Goal: Information Seeking & Learning: Find specific fact

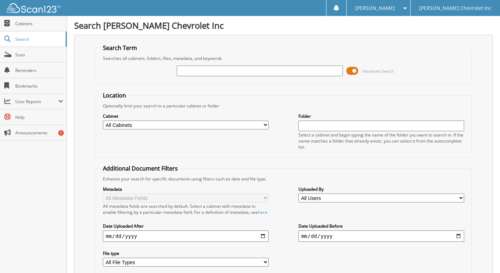
click at [192, 73] on input "text" at bounding box center [260, 71] width 166 height 11
type input "o.f. cnnstructopn"
click at [356, 70] on span at bounding box center [352, 71] width 12 height 11
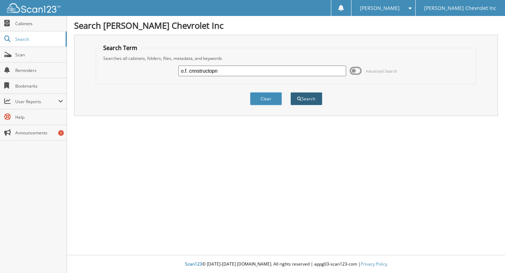
click at [302, 104] on button "Search" at bounding box center [307, 98] width 32 height 13
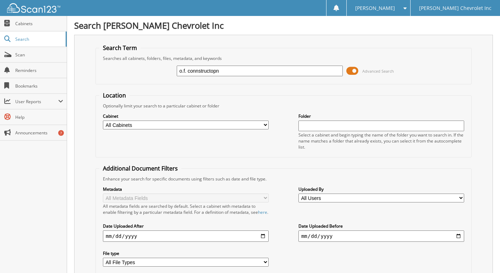
drag, startPoint x: 221, startPoint y: 71, endPoint x: 187, endPoint y: 75, distance: 35.0
click at [187, 75] on input "o.f. connstructopn" at bounding box center [260, 71] width 166 height 11
type input "o.f.construction"
click at [353, 71] on span at bounding box center [352, 71] width 12 height 11
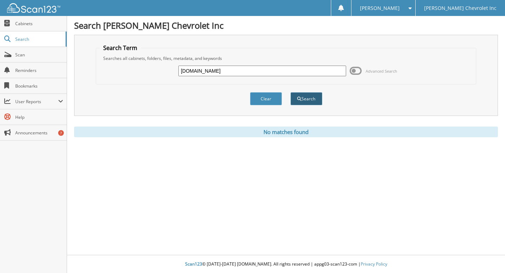
click at [299, 99] on span "submit" at bounding box center [299, 99] width 4 height 4
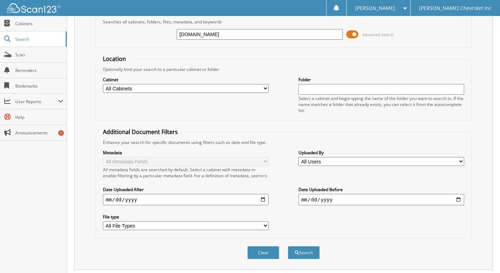
scroll to position [86, 0]
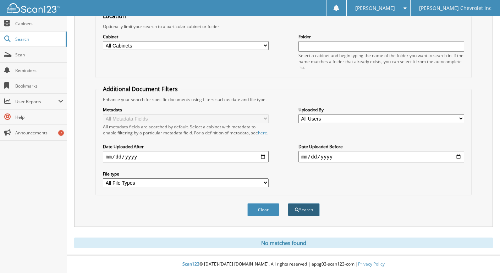
click at [302, 208] on button "Search" at bounding box center [304, 209] width 32 height 13
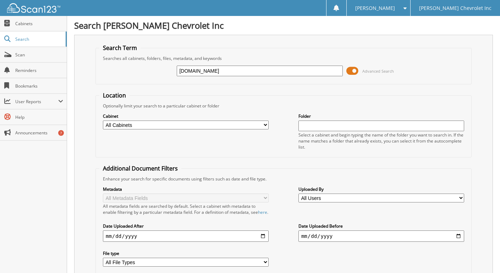
drag, startPoint x: 194, startPoint y: 71, endPoint x: 295, endPoint y: 92, distance: 103.0
click at [295, 92] on fieldset "Location Optionally limit your search to a particular cabinet or folder Cabinet…" at bounding box center [283, 125] width 376 height 66
click at [186, 70] on input "o.f.construction" at bounding box center [260, 71] width 166 height 11
type input "o.f. construction"
click at [354, 72] on span at bounding box center [352, 71] width 12 height 11
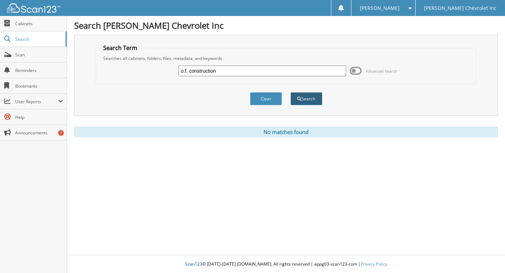
click at [316, 97] on button "Search" at bounding box center [307, 98] width 32 height 13
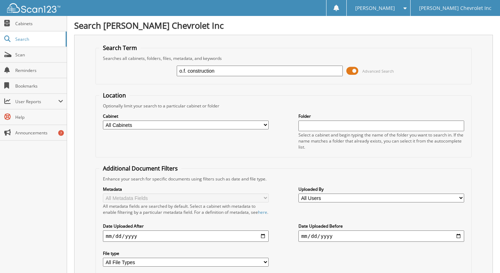
click at [187, 71] on input "o.f. construction" at bounding box center [260, 71] width 166 height 11
type input "O.F. construction"
click at [356, 71] on span at bounding box center [352, 71] width 12 height 11
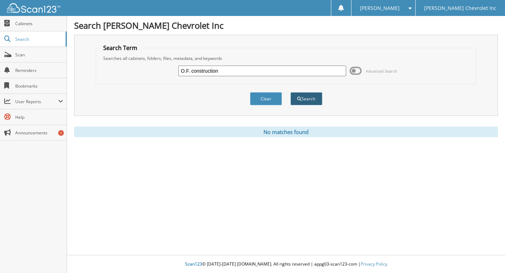
click at [294, 101] on button "Search" at bounding box center [307, 98] width 32 height 13
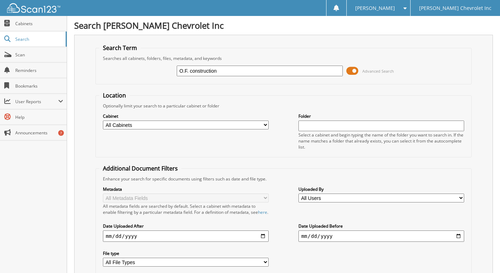
drag, startPoint x: 226, startPoint y: 71, endPoint x: 148, endPoint y: 61, distance: 79.2
click at [148, 61] on fieldset "Search Term Searches all cabinets, folders, files, metadata, and keywords O.F. …" at bounding box center [283, 64] width 376 height 40
type input "23014"
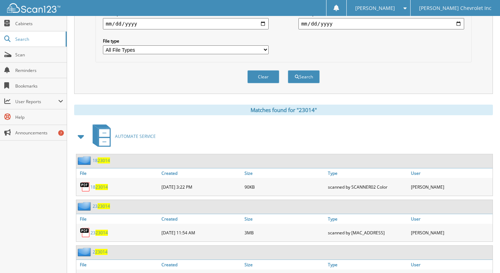
scroll to position [284, 0]
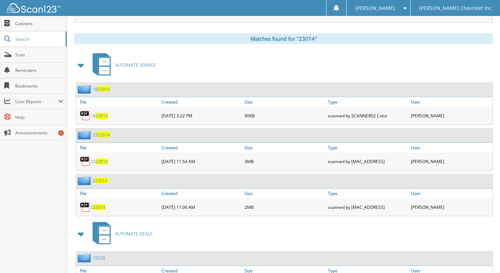
click at [91, 210] on link "2 23014" at bounding box center [98, 207] width 15 height 6
click at [87, 212] on img at bounding box center [85, 207] width 11 height 11
click at [101, 123] on div "18 23014" at bounding box center [117, 116] width 83 height 14
click at [91, 119] on link "18 23014" at bounding box center [99, 116] width 17 height 6
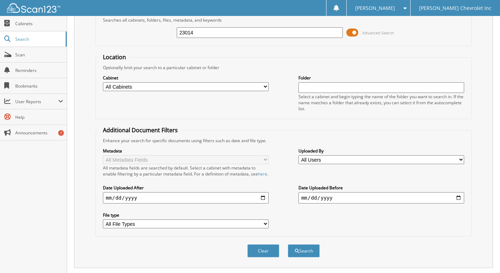
scroll to position [35, 0]
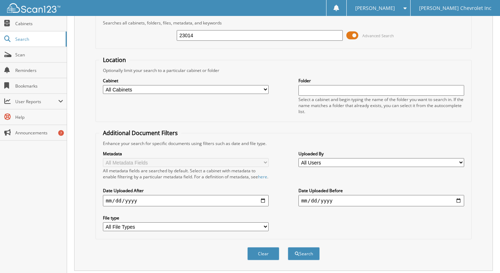
click at [187, 35] on input "23014" at bounding box center [260, 35] width 166 height 11
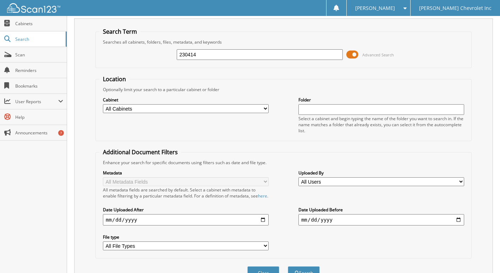
scroll to position [0, 0]
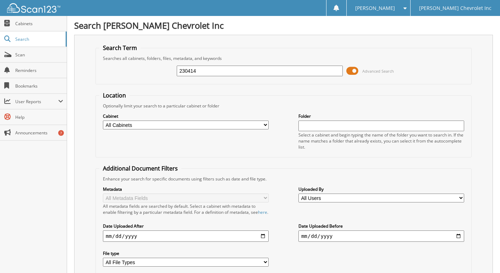
type input "230414"
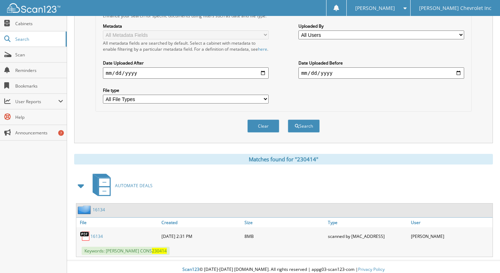
scroll to position [175, 0]
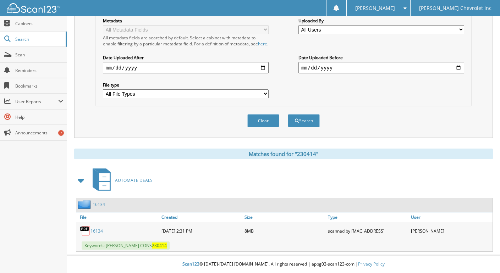
click at [94, 231] on link "16134" at bounding box center [97, 231] width 12 height 6
click at [80, 228] on div "16134" at bounding box center [117, 231] width 83 height 14
